Goal: Task Accomplishment & Management: Use online tool/utility

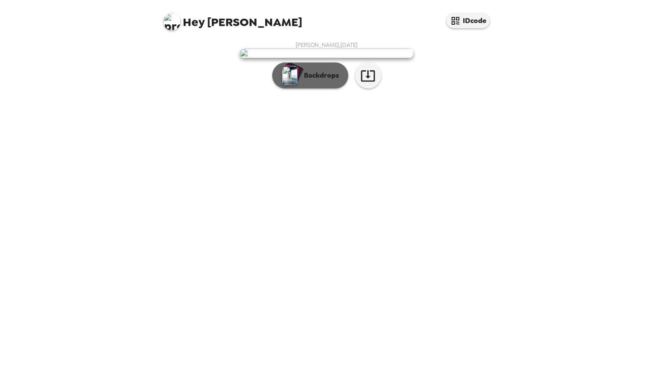
click at [325, 81] on p "Backdrops" at bounding box center [320, 75] width 40 height 10
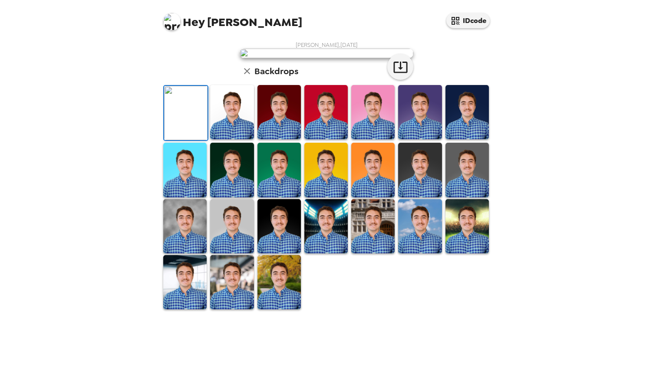
scroll to position [136, 0]
click at [237, 310] on img at bounding box center [231, 282] width 43 height 54
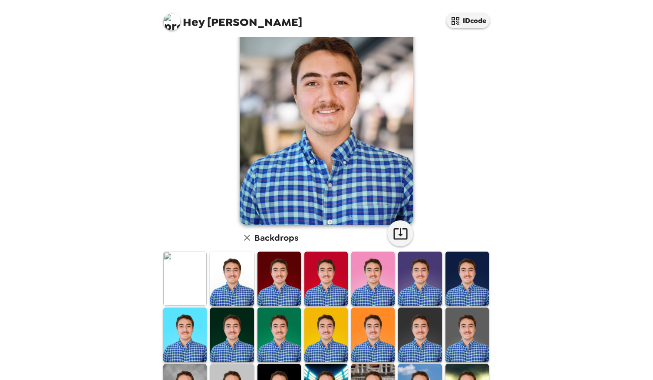
scroll to position [18, 0]
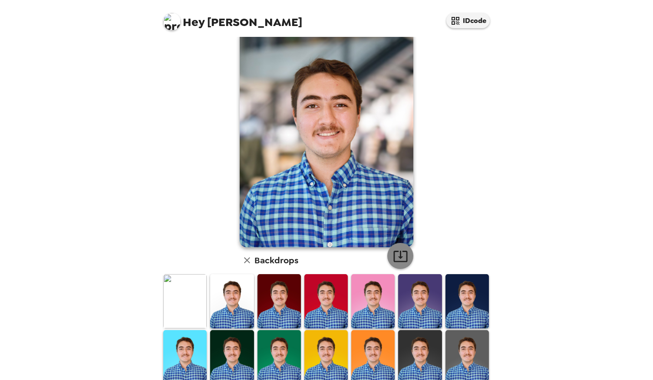
click at [400, 261] on icon "button" at bounding box center [400, 256] width 14 height 11
